Goal: Communication & Community: Answer question/provide support

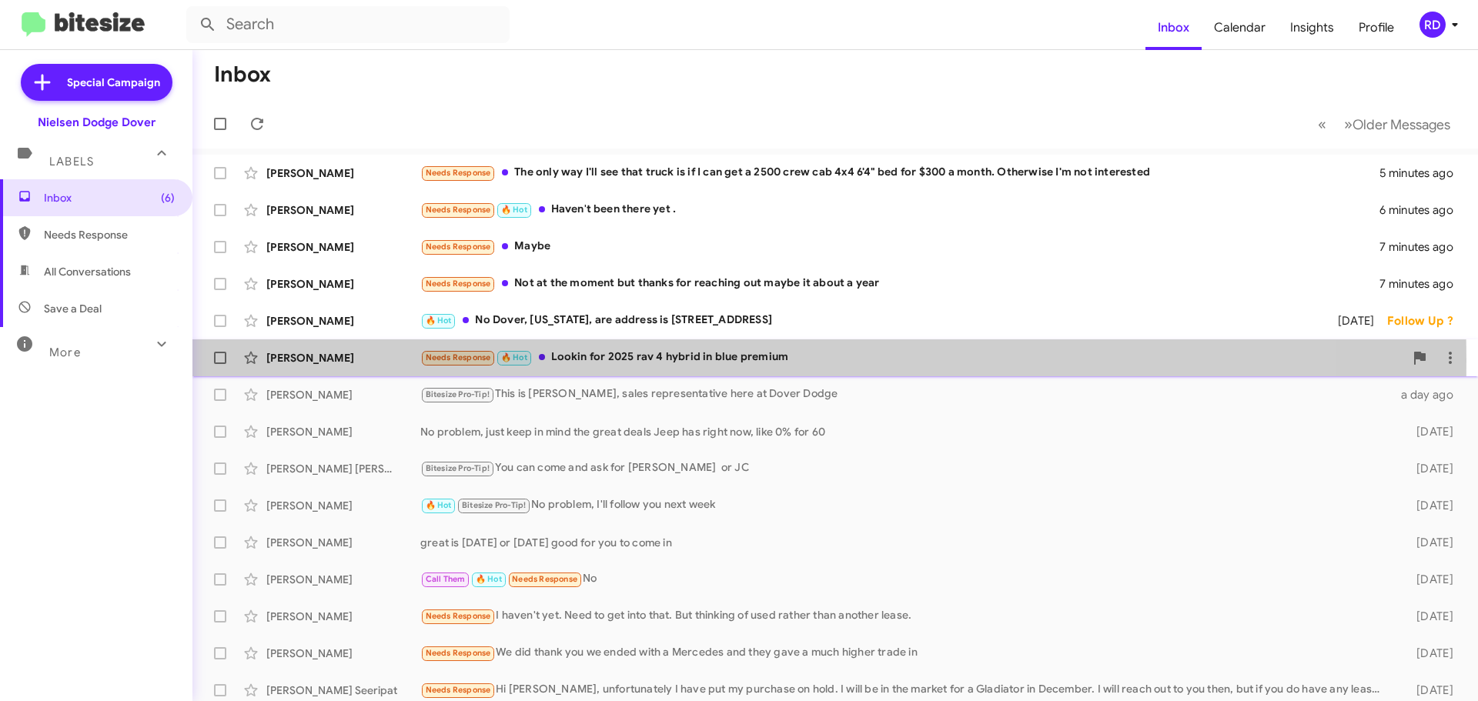
click at [326, 360] on div "[PERSON_NAME]" at bounding box center [343, 357] width 154 height 15
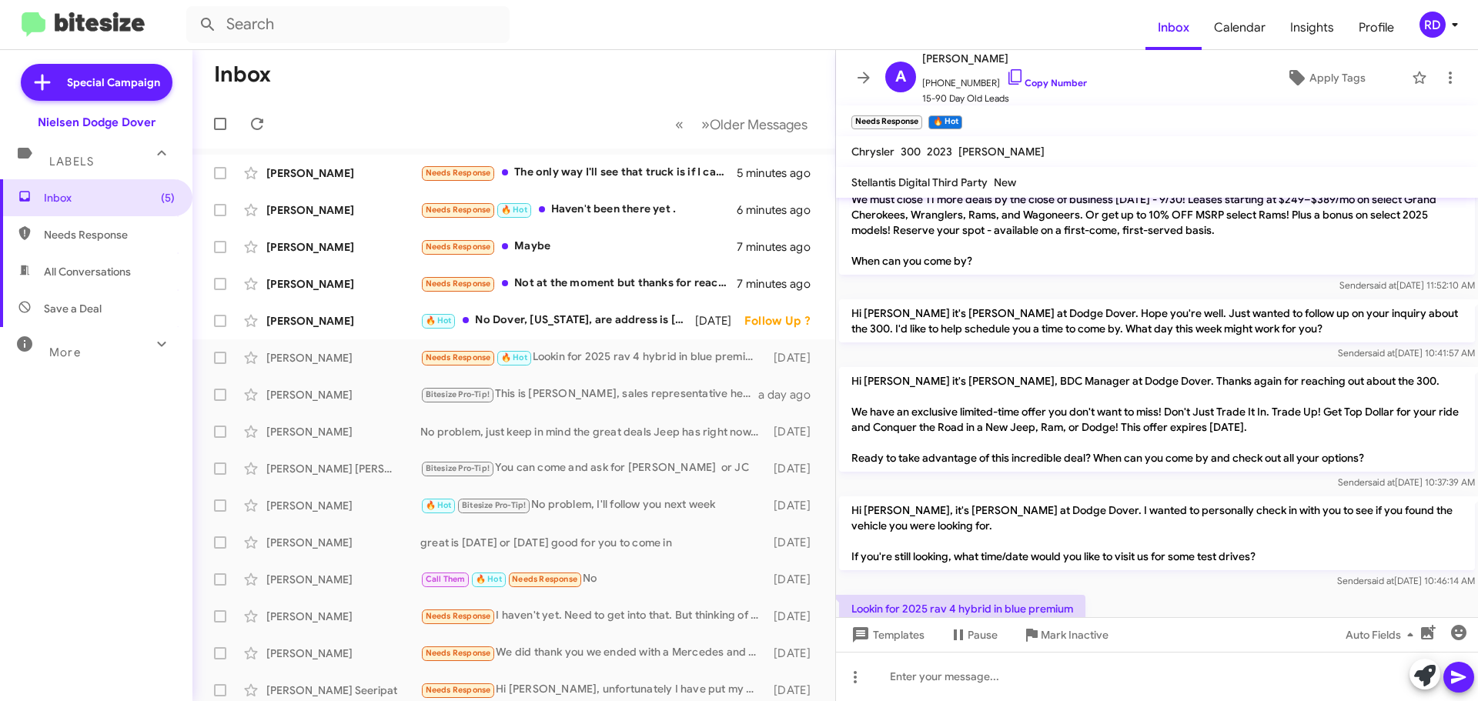
scroll to position [92, 0]
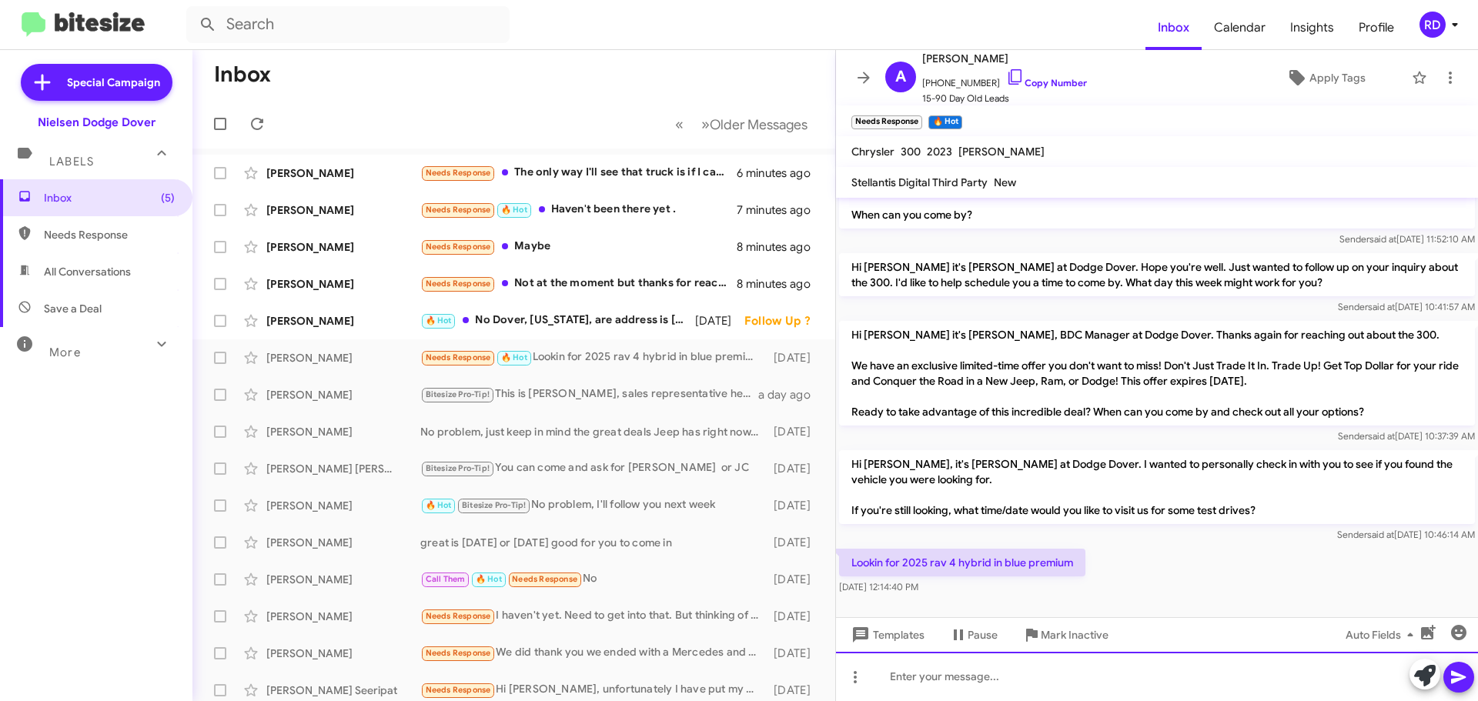
click at [992, 679] on div at bounding box center [1157, 676] width 642 height 49
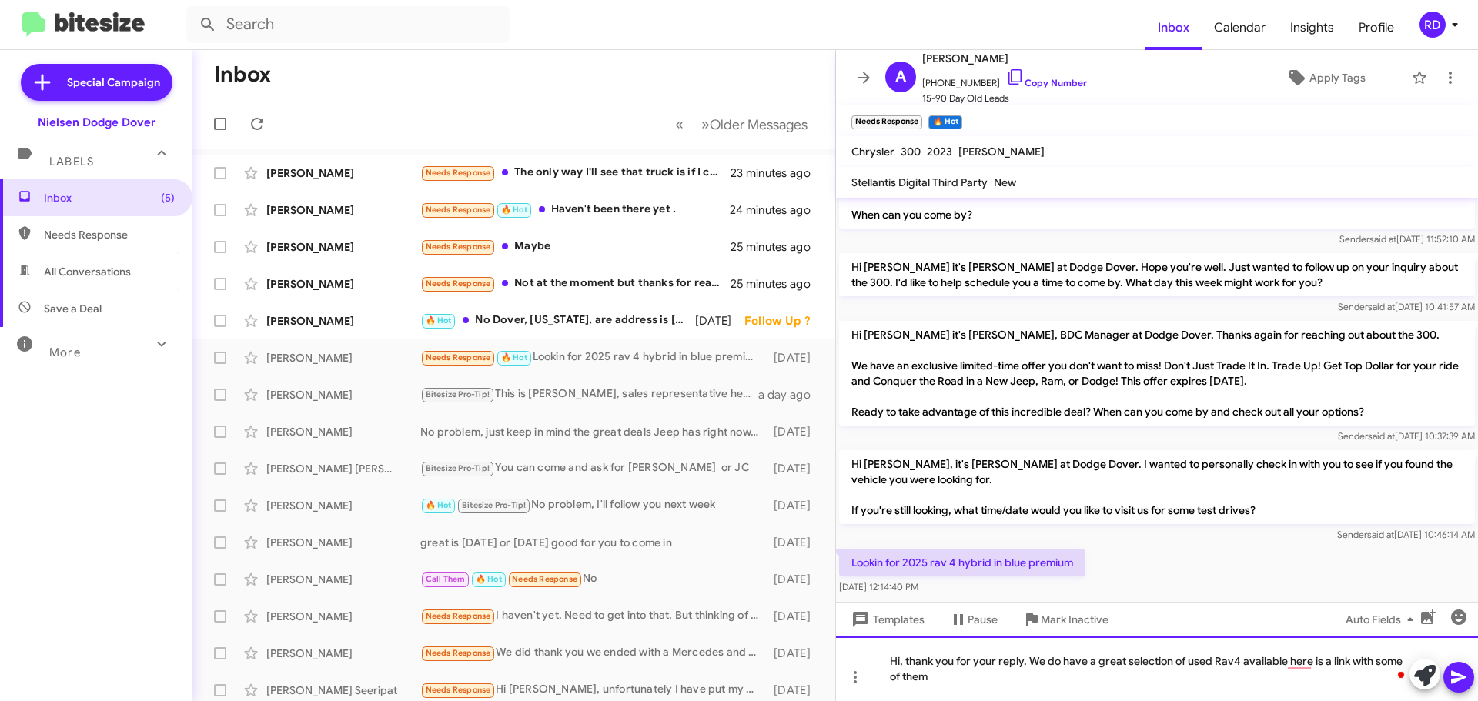
scroll to position [108, 0]
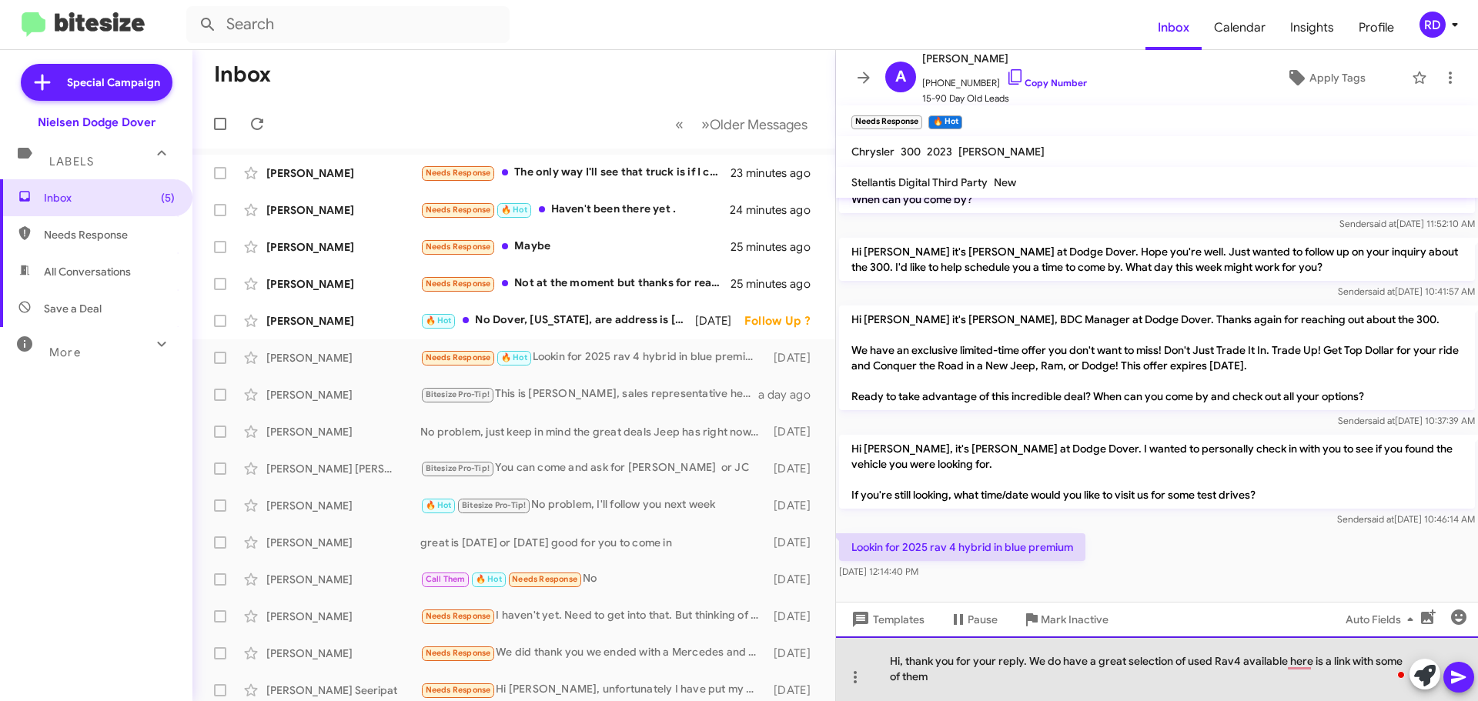
click at [963, 685] on div "Hi, thank you for your reply. We do have a great selection of used Rav4 availab…" at bounding box center [1157, 669] width 642 height 65
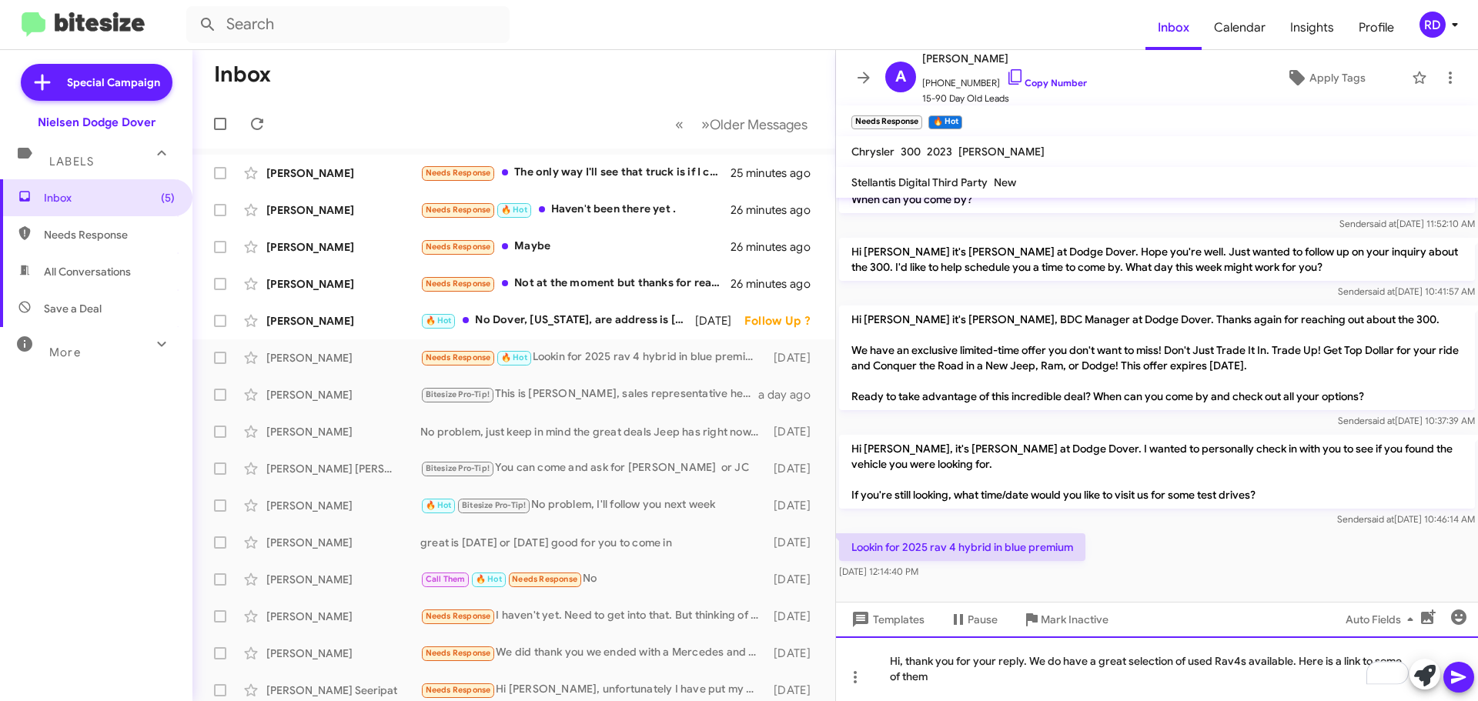
click at [955, 687] on div "Hi, thank you for your reply. We do have a great selection of used Rav4s availa…" at bounding box center [1157, 669] width 642 height 65
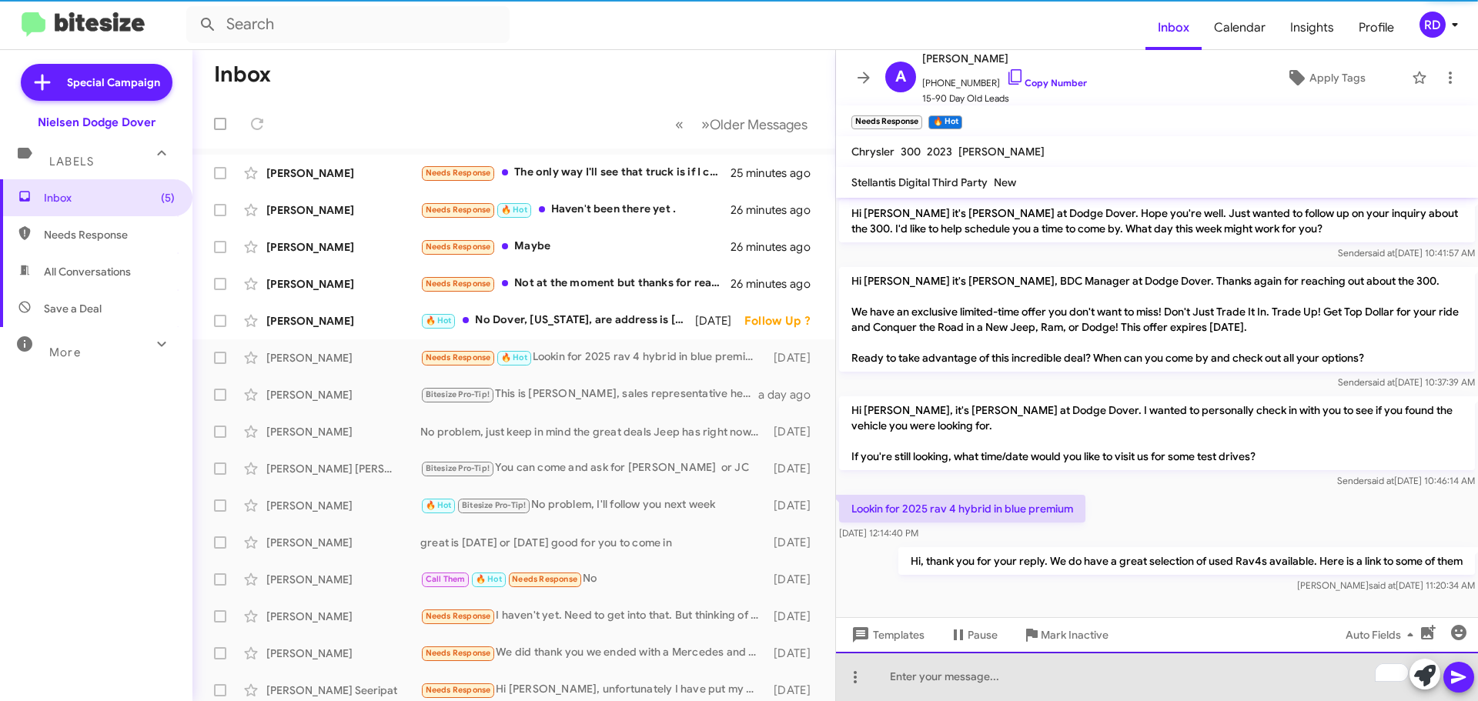
scroll to position [149, 0]
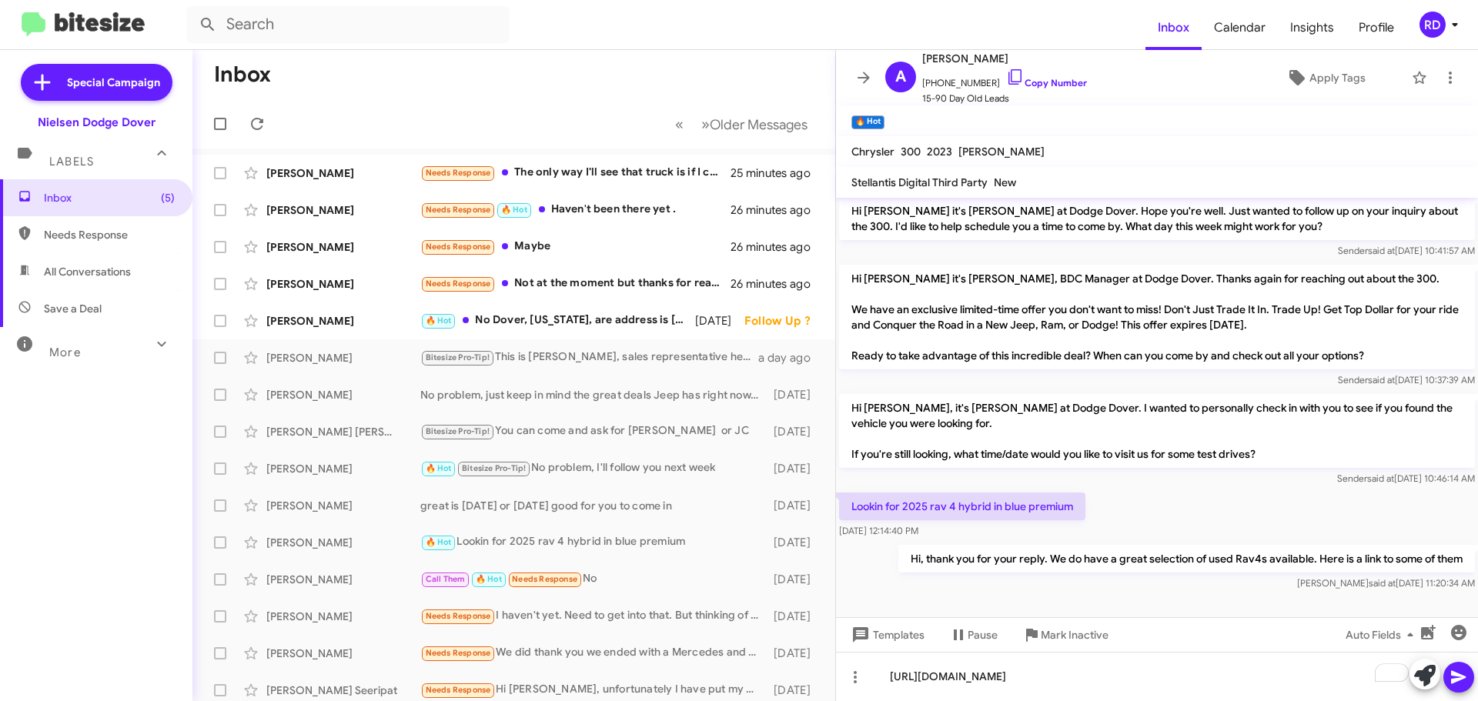
click at [1453, 674] on icon at bounding box center [1458, 677] width 15 height 13
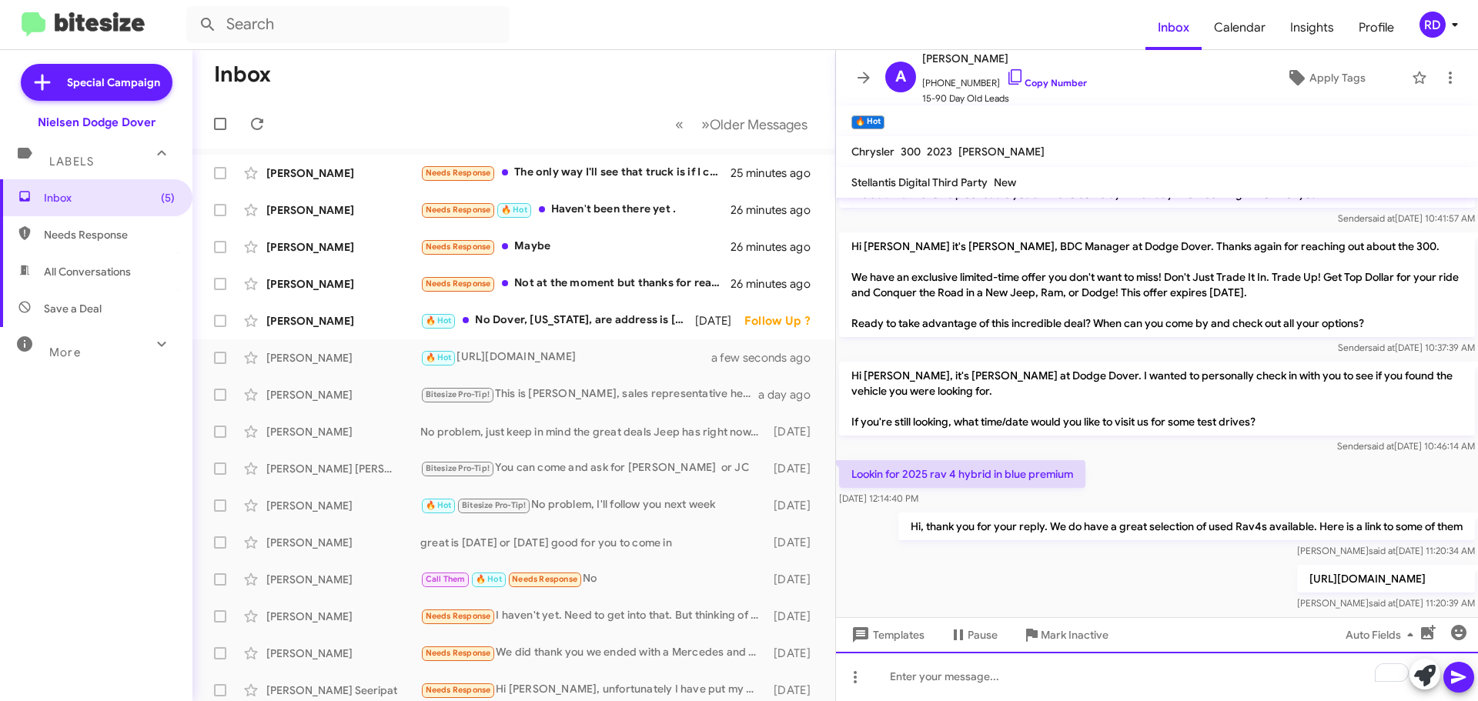
scroll to position [205, 0]
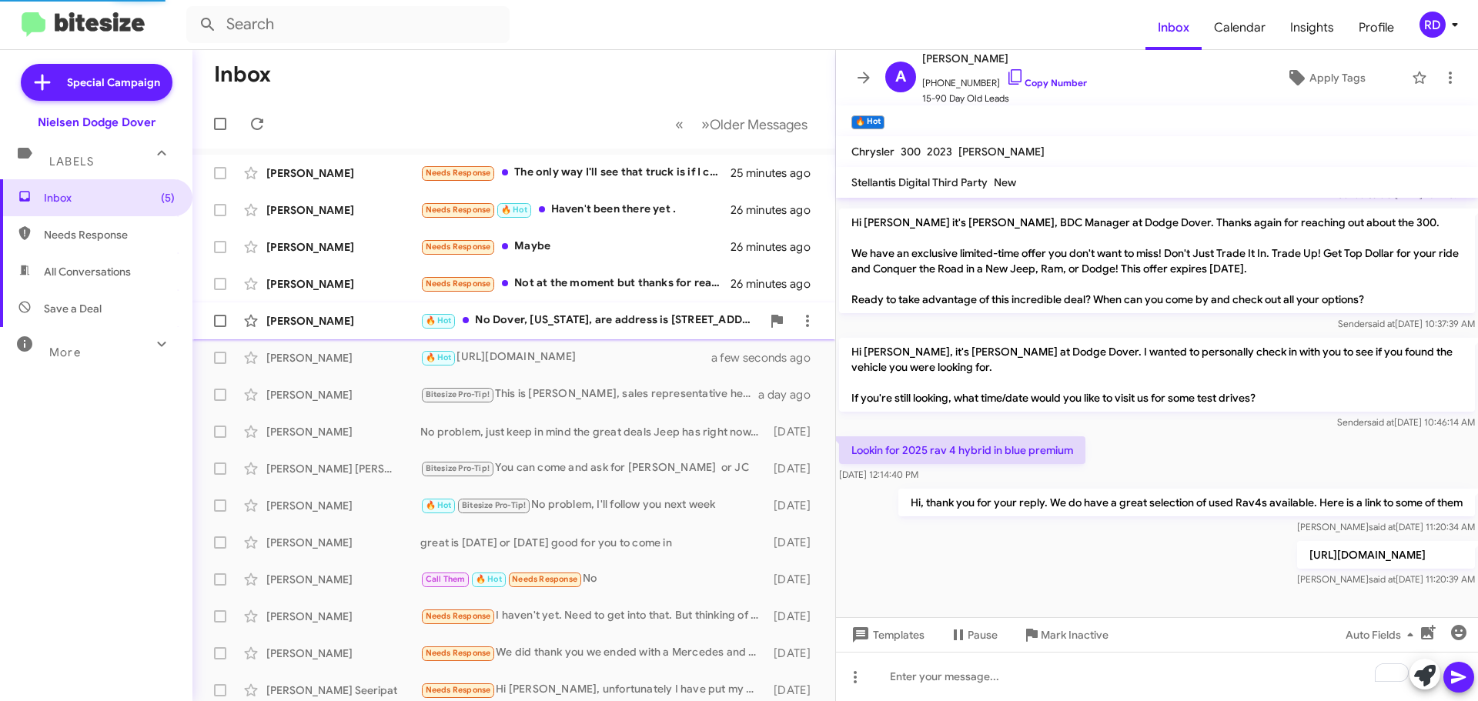
click at [344, 323] on div "[PERSON_NAME]" at bounding box center [343, 320] width 154 height 15
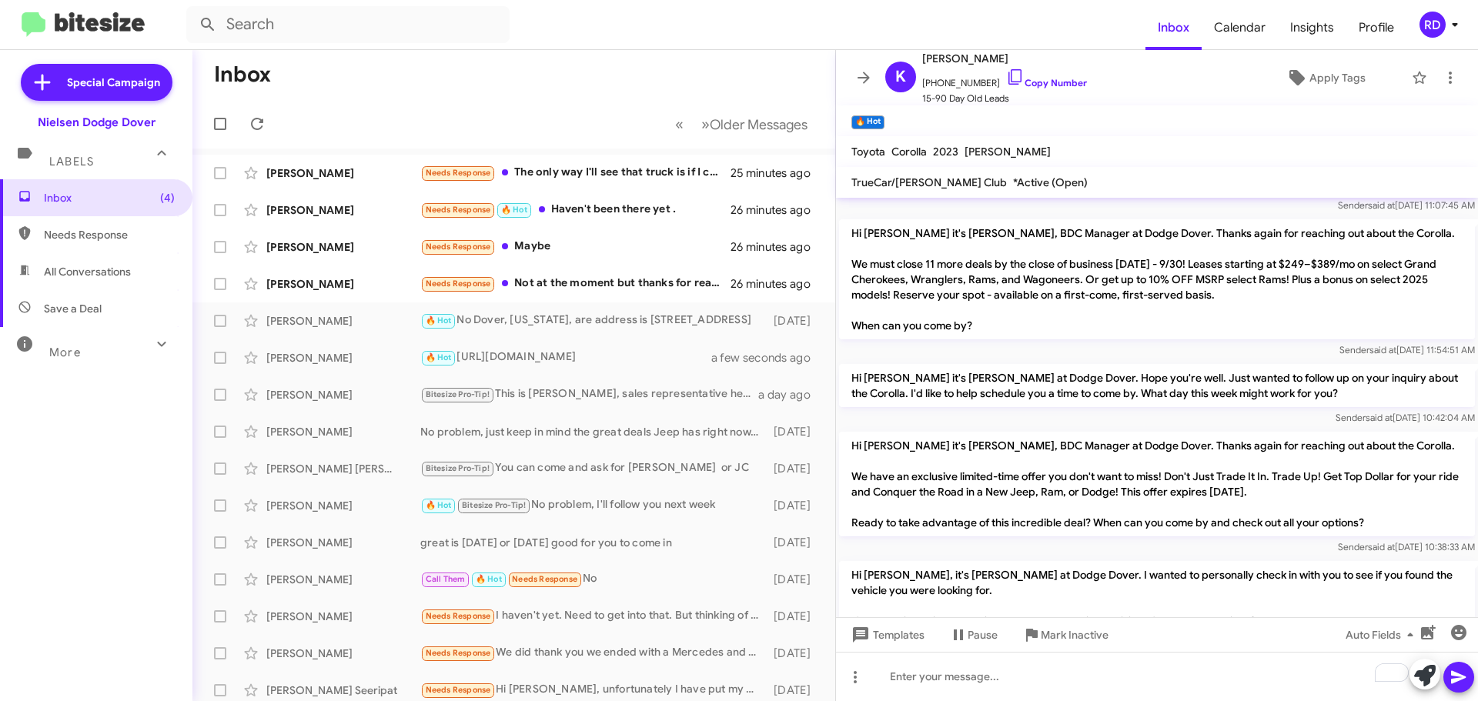
scroll to position [425, 0]
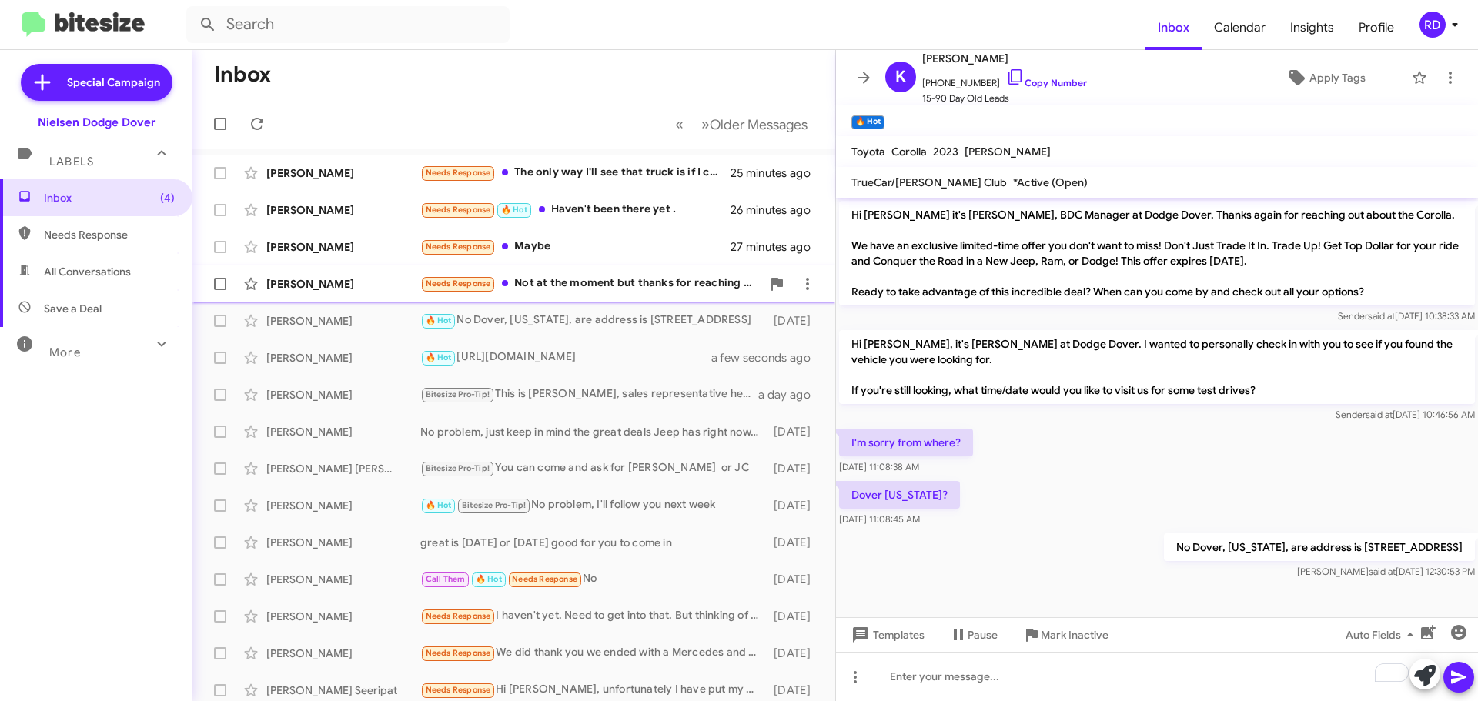
click at [323, 291] on div "[PERSON_NAME]" at bounding box center [343, 283] width 154 height 15
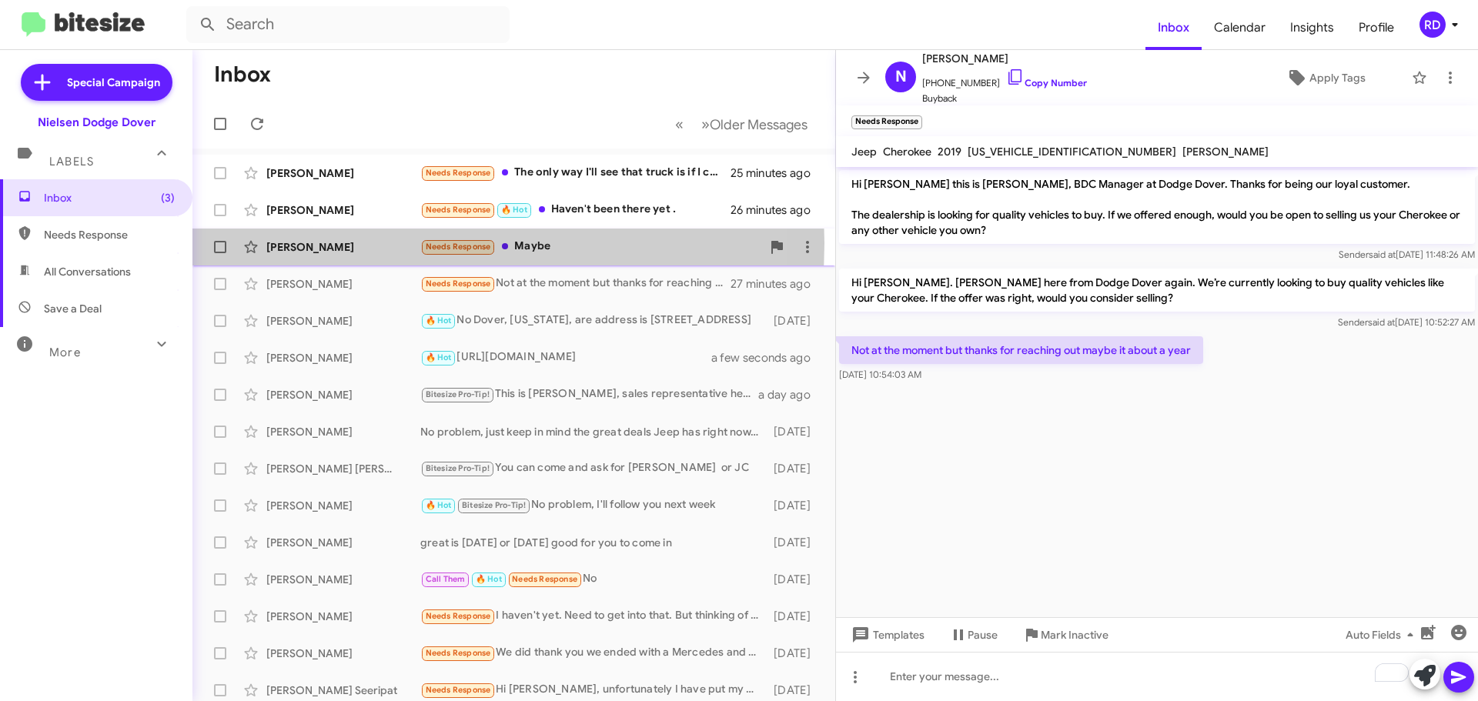
click at [316, 243] on div "[PERSON_NAME]" at bounding box center [343, 246] width 154 height 15
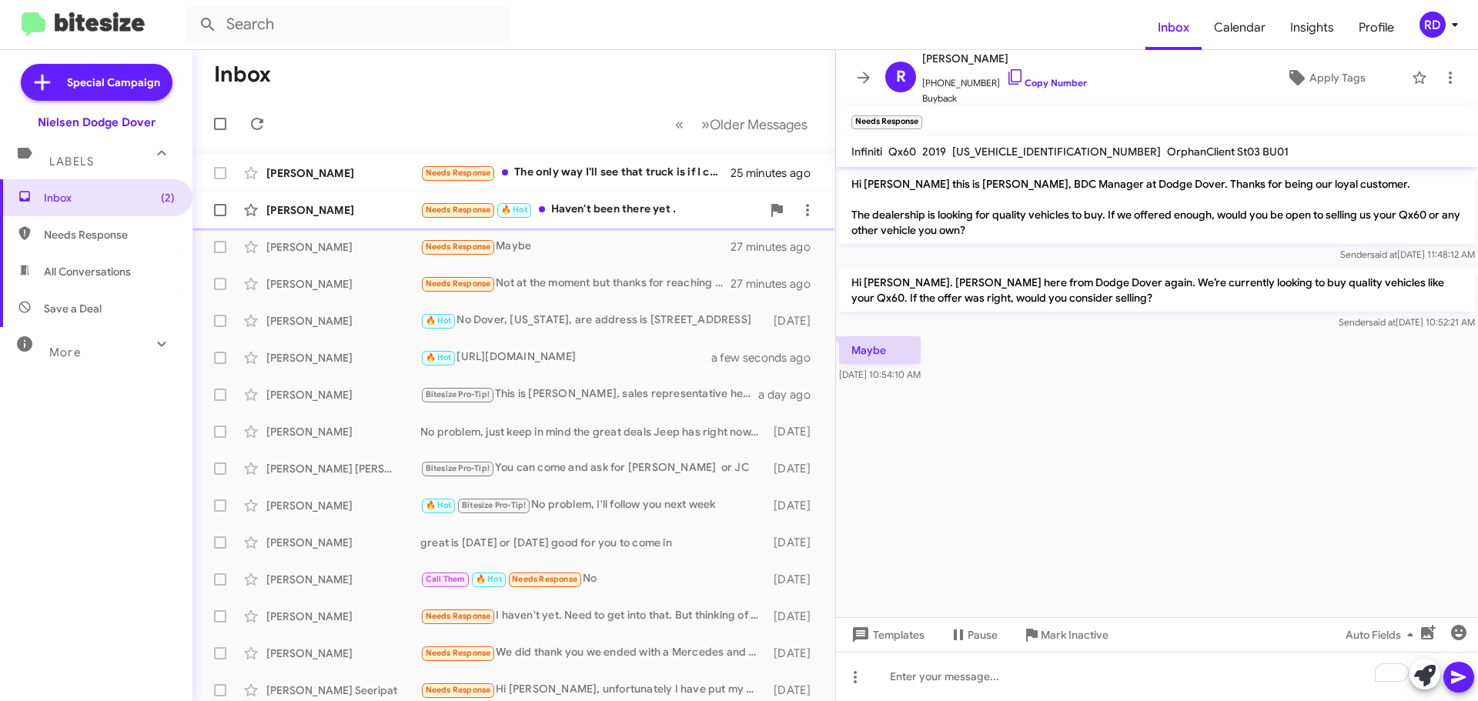
click at [582, 209] on div "Needs Response 🔥 Hot Haven't been there yet ." at bounding box center [590, 210] width 341 height 18
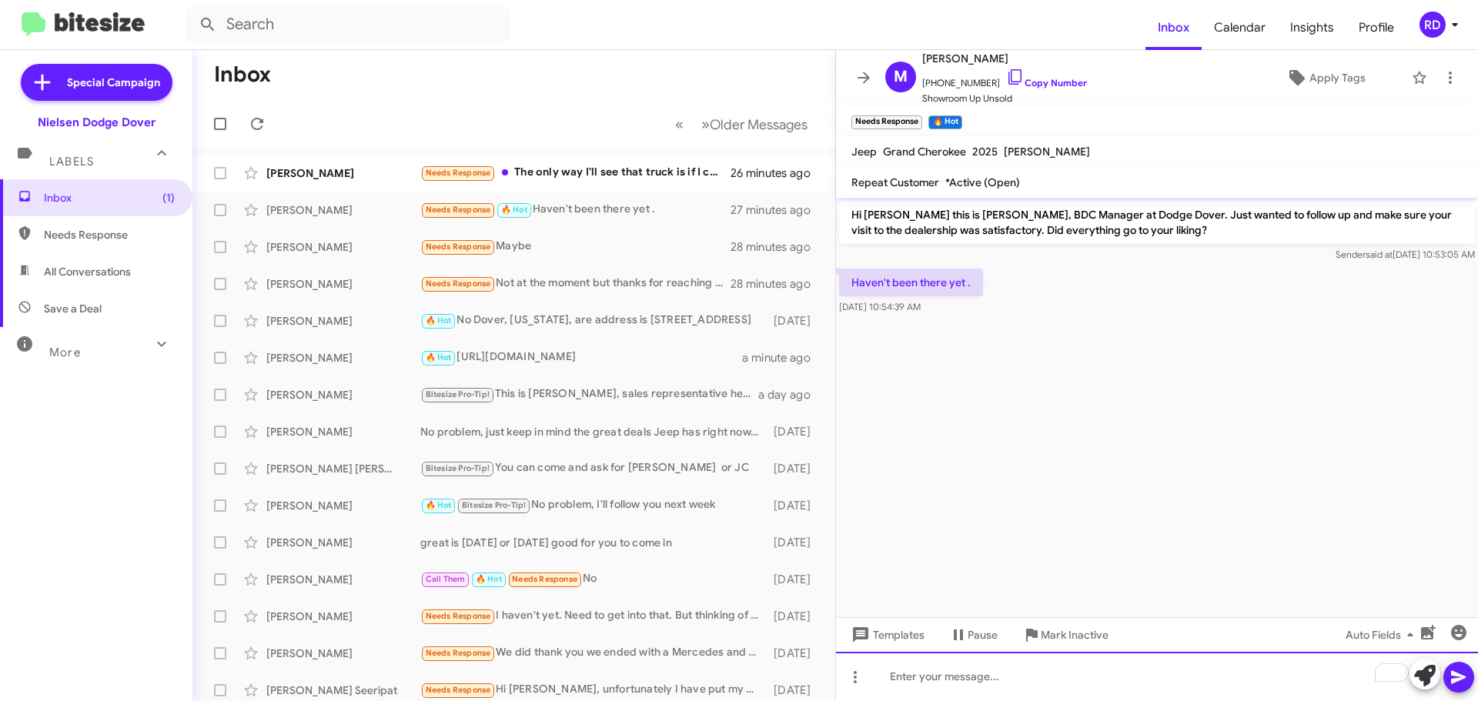
click at [963, 677] on div "To enrich screen reader interactions, please activate Accessibility in Grammarl…" at bounding box center [1157, 676] width 642 height 49
click at [886, 677] on div "Is there anything i can do to help you find the vehicle you're looking for" at bounding box center [1157, 676] width 642 height 49
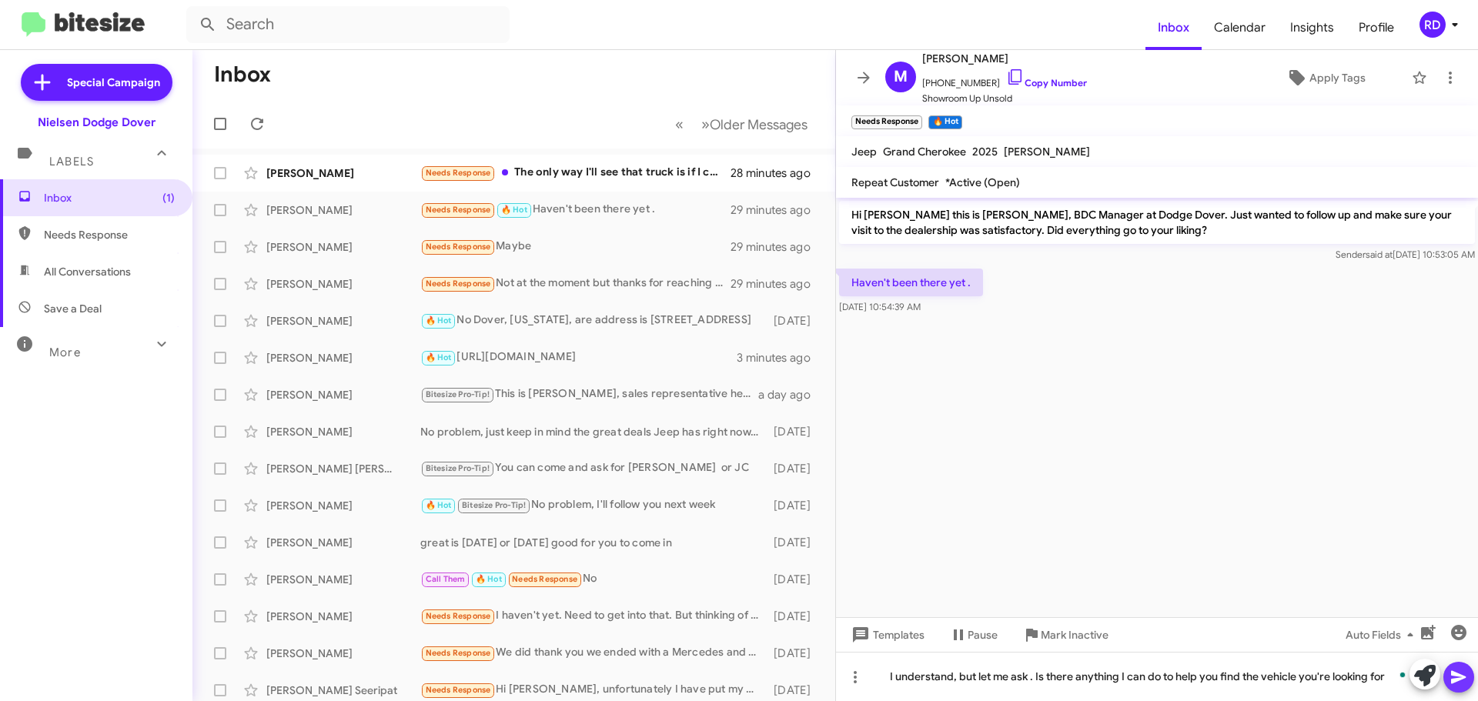
click at [1461, 678] on icon at bounding box center [1458, 677] width 15 height 13
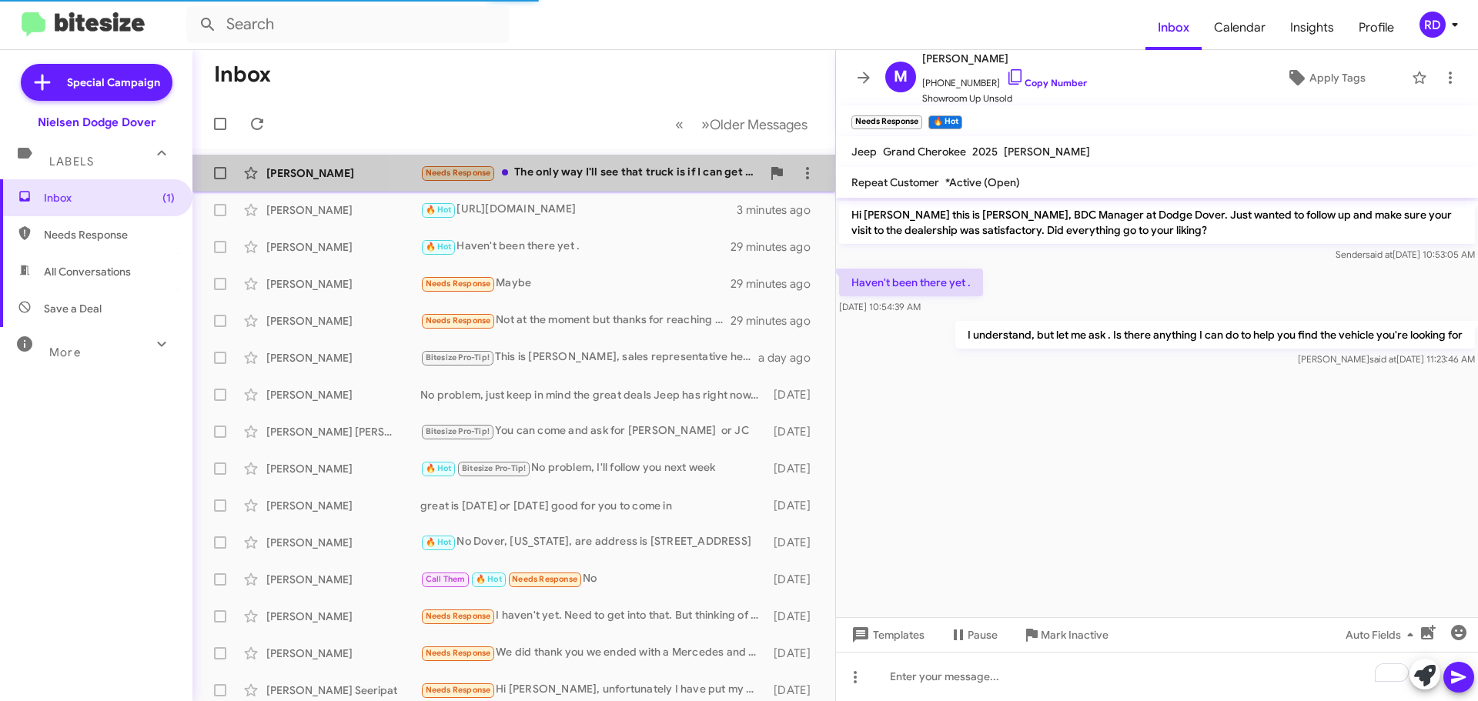
click at [551, 176] on div "Needs Response The only way I'll see that truck is if I can get a 2500 crew cab…" at bounding box center [590, 173] width 341 height 18
